Goal: Information Seeking & Learning: Learn about a topic

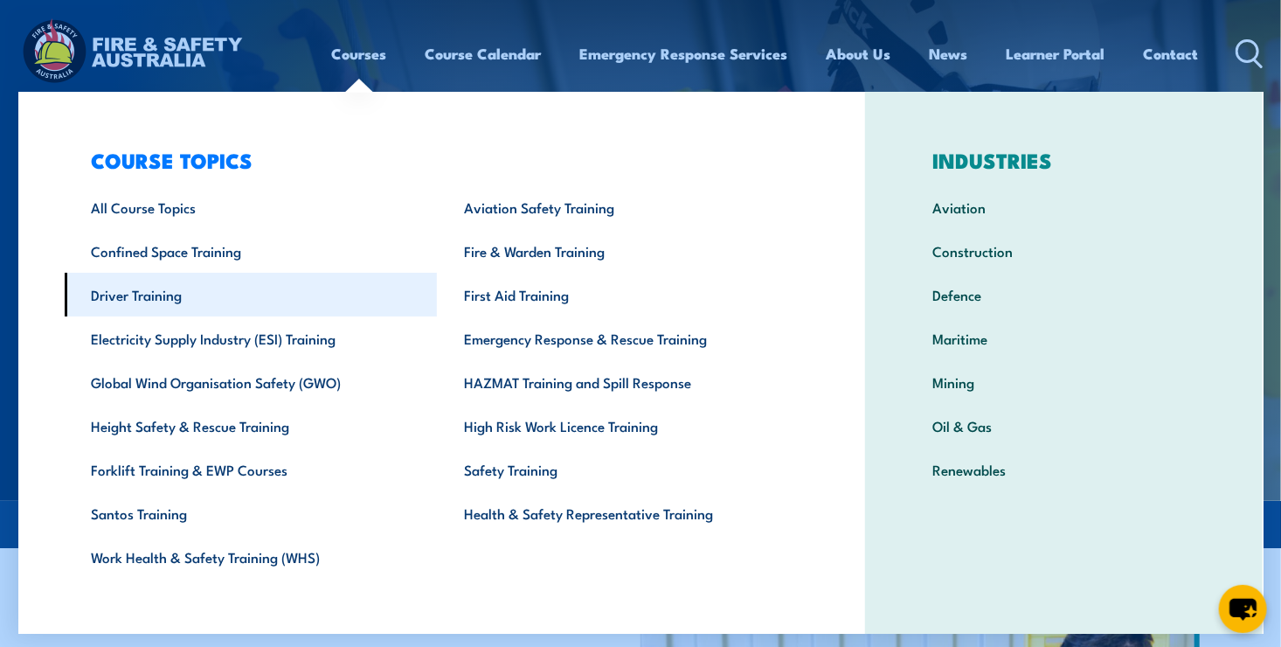
click at [175, 298] on link "Driver Training" at bounding box center [251, 295] width 373 height 44
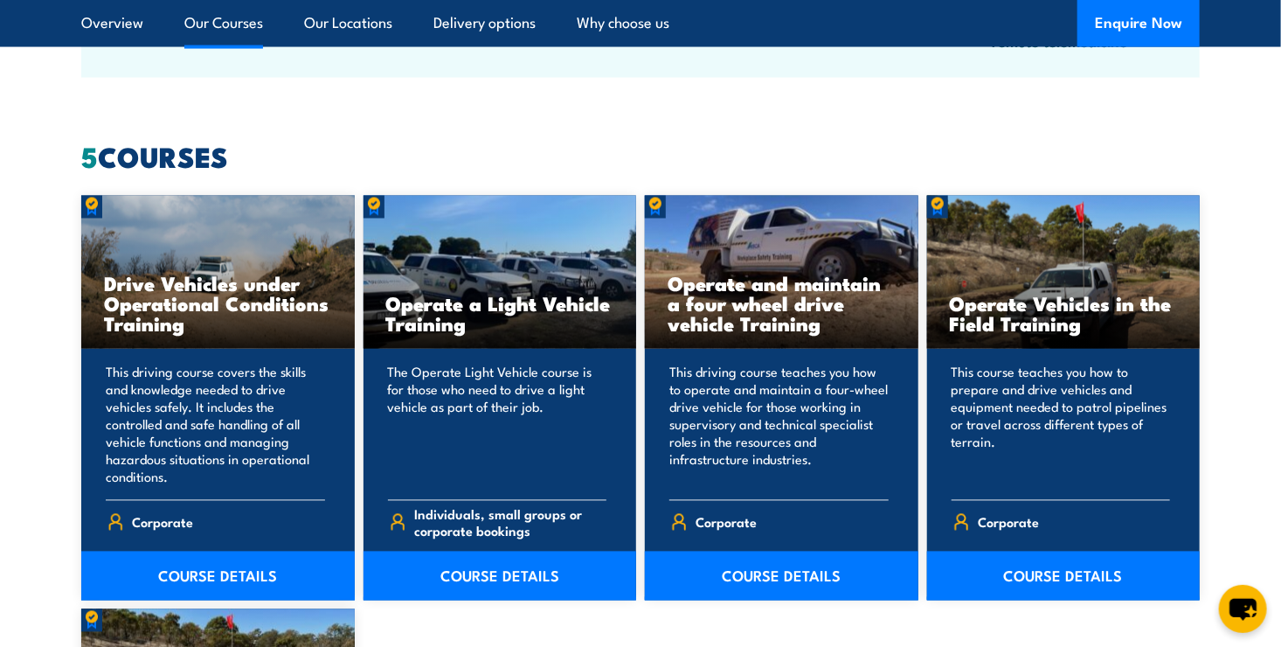
scroll to position [1433, 0]
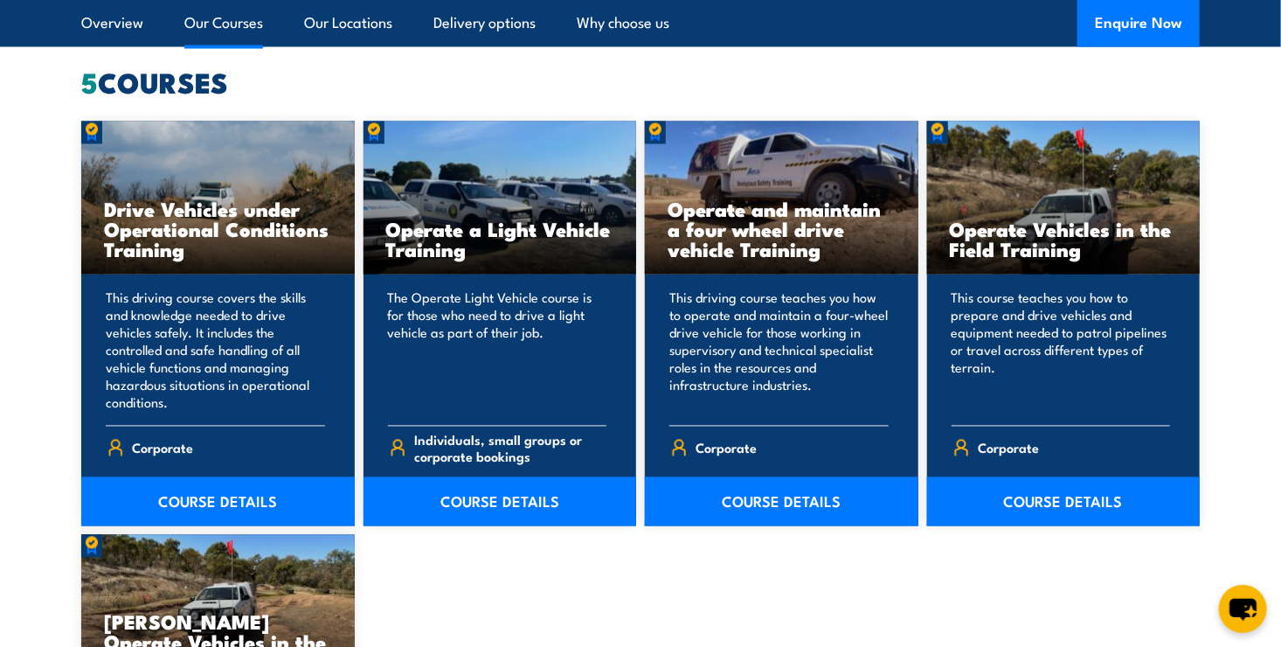
click at [218, 27] on link "Our Courses" at bounding box center [223, 23] width 79 height 46
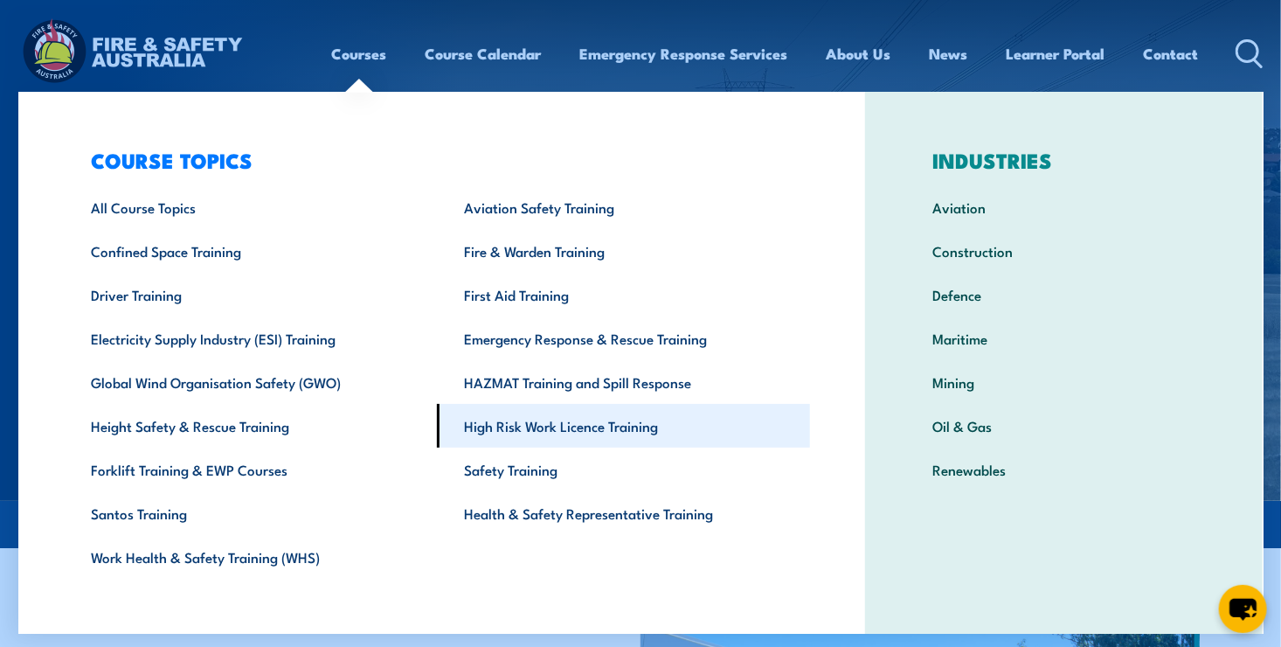
click at [502, 427] on link "High Risk Work Licence Training" at bounding box center [623, 426] width 373 height 44
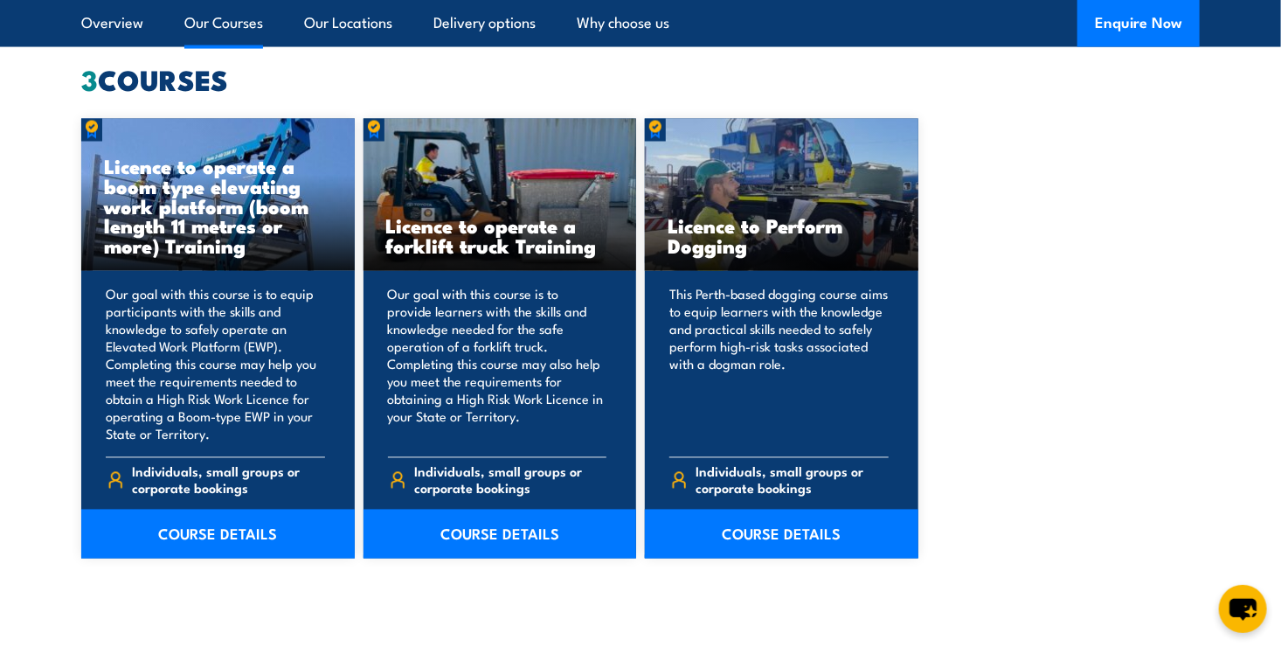
scroll to position [1363, 0]
